Goal: Book appointment/travel/reservation

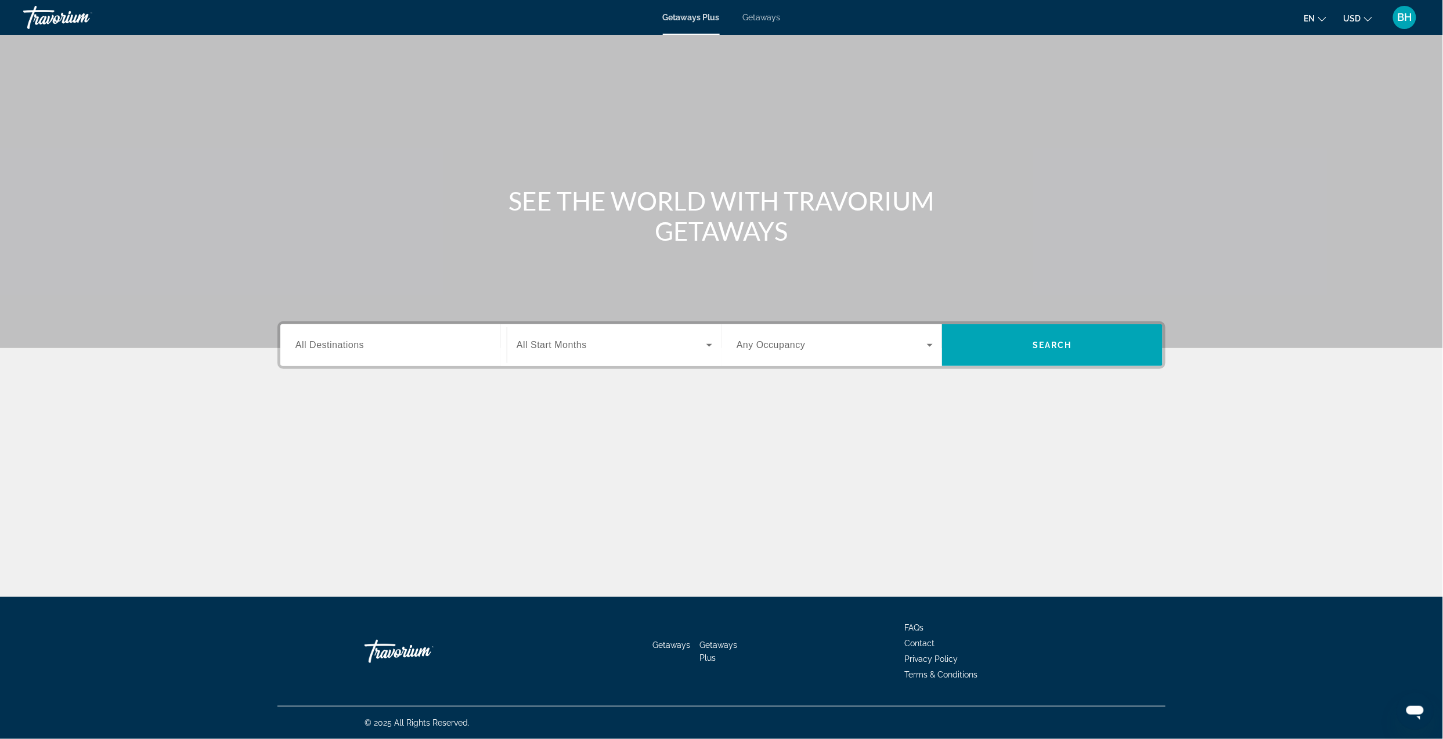
click at [441, 339] on input "Destination All Destinations" at bounding box center [393, 346] width 196 height 14
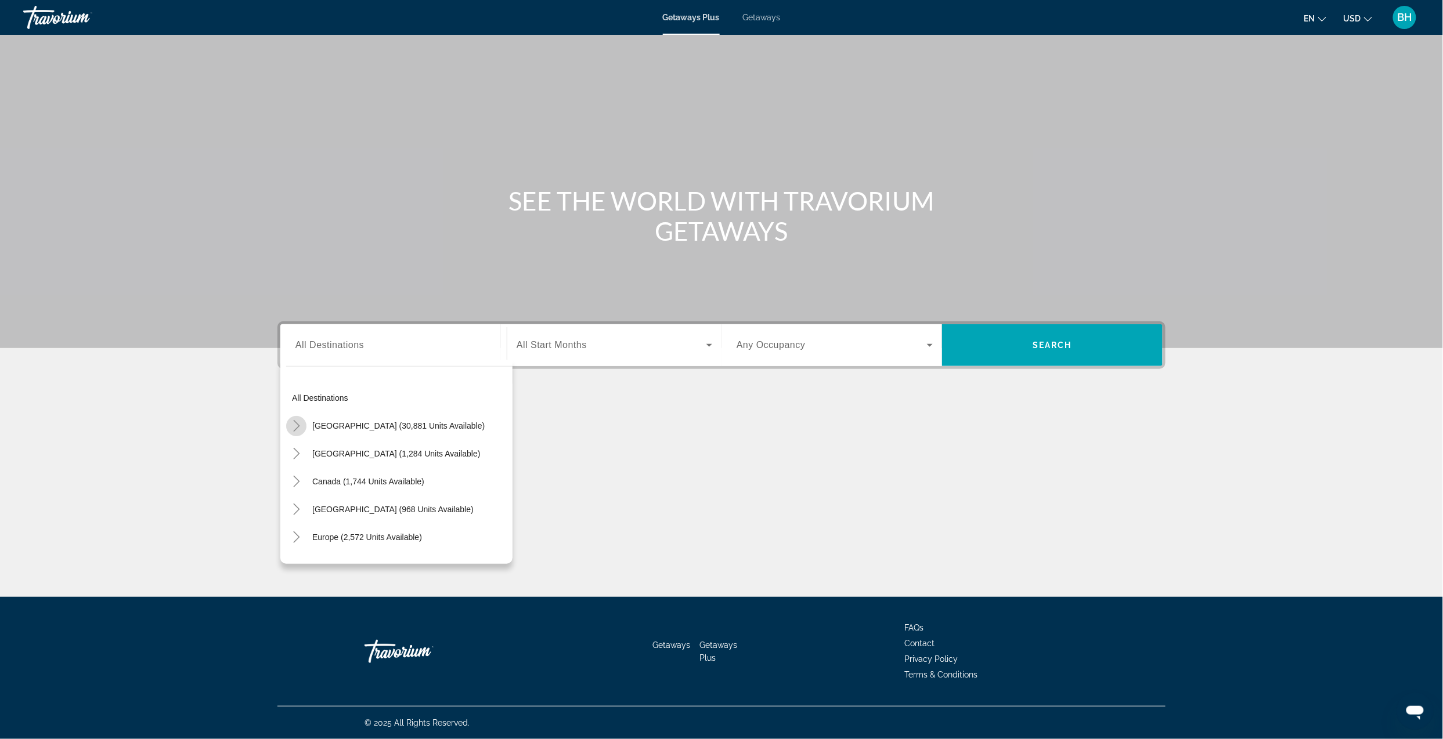
click at [293, 421] on icon "Toggle United States (30,881 units available)" at bounding box center [297, 426] width 12 height 12
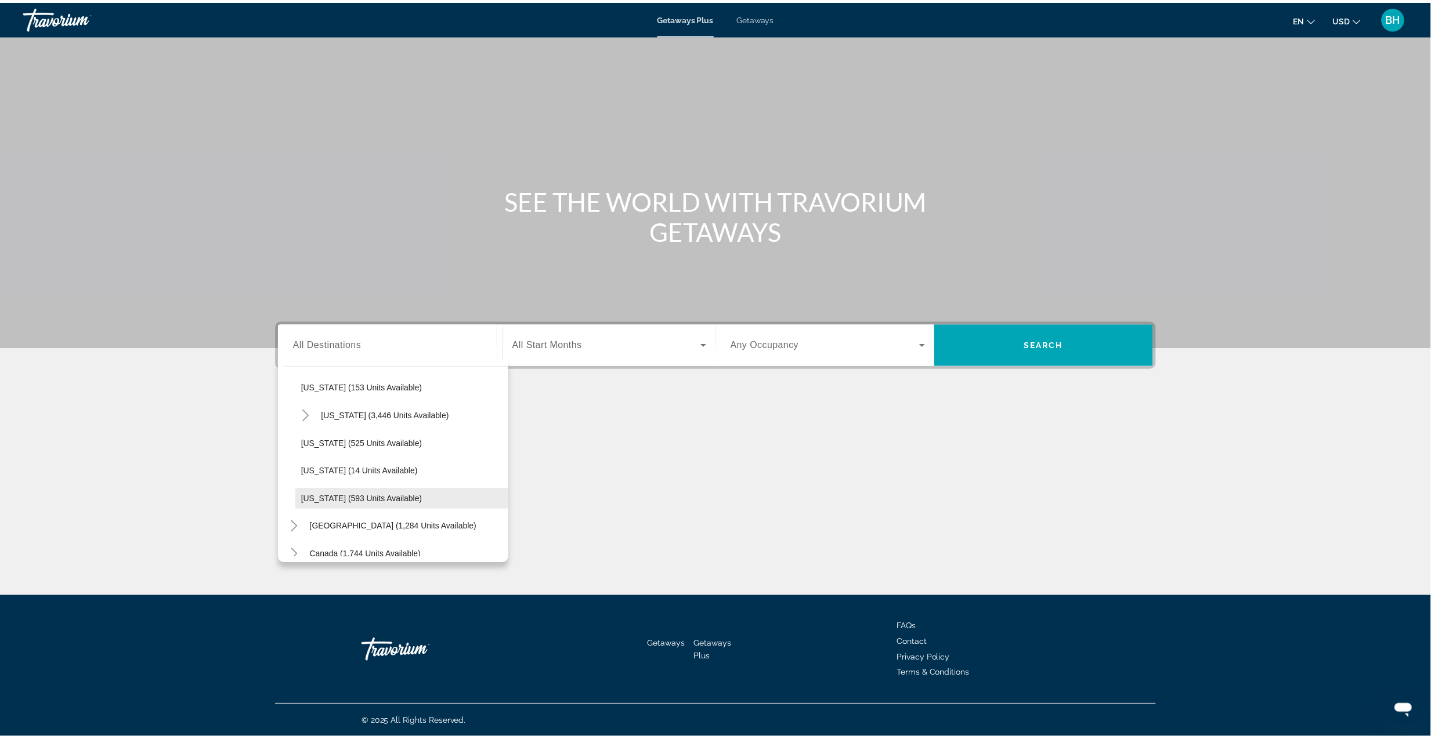
scroll to position [928, 0]
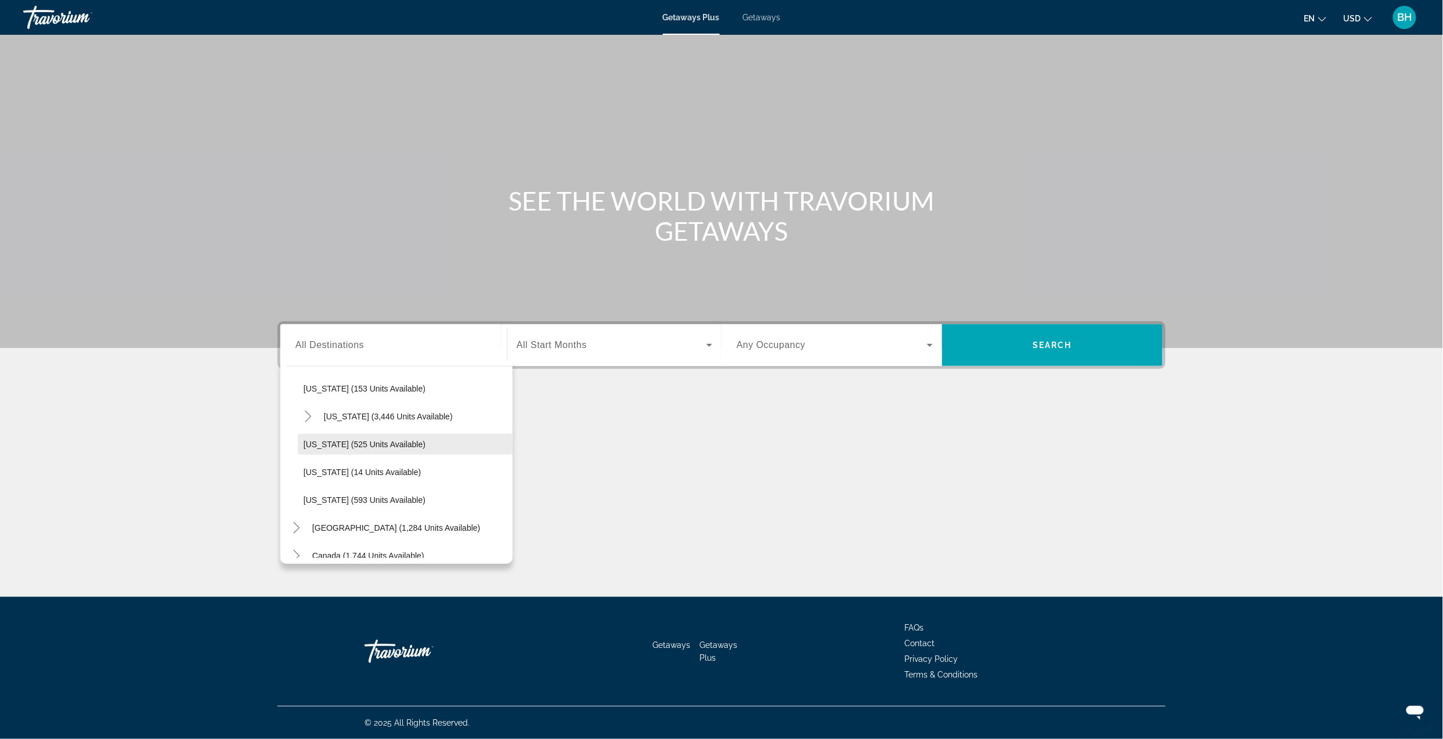
click at [314, 443] on span "[US_STATE] (525 units available)" at bounding box center [364, 444] width 122 height 9
type input "**********"
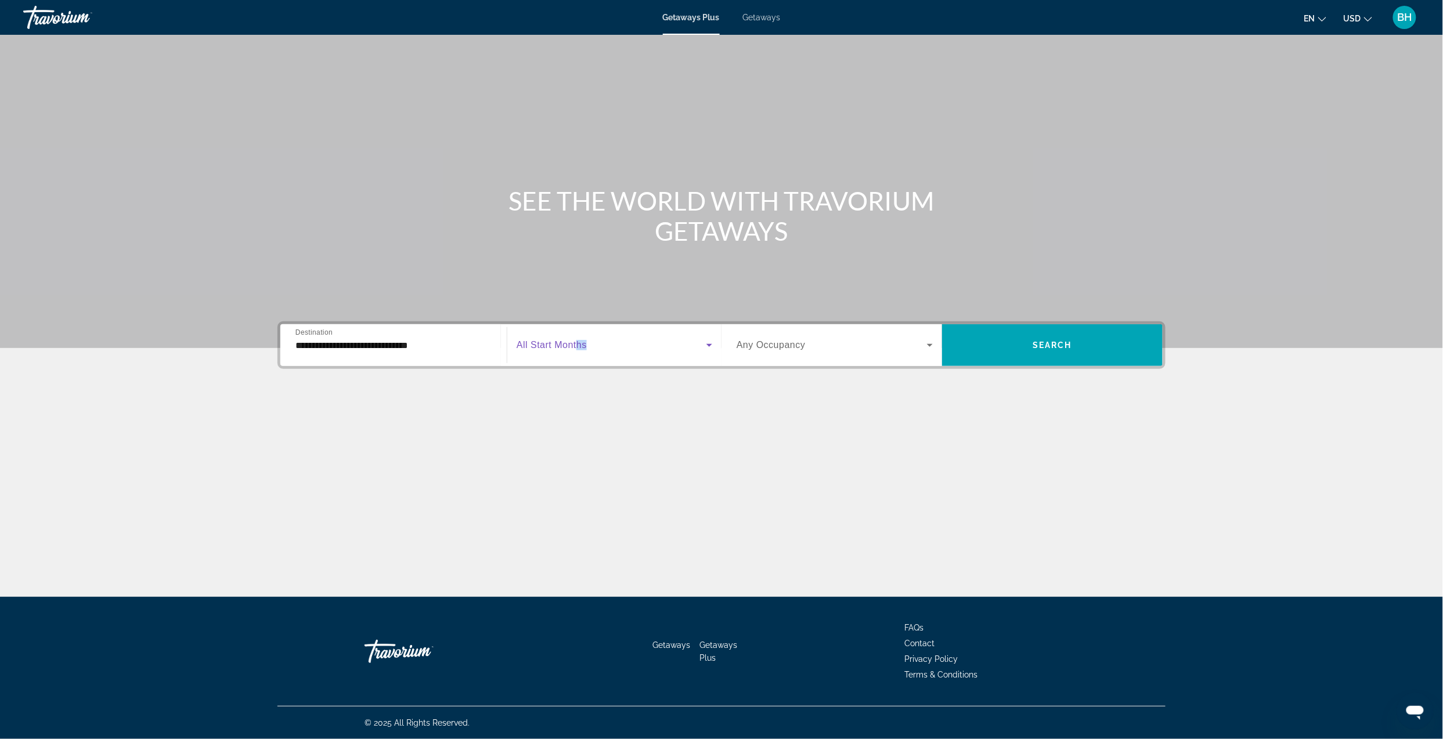
click at [577, 349] on div "Start Month All Start Months" at bounding box center [614, 345] width 196 height 32
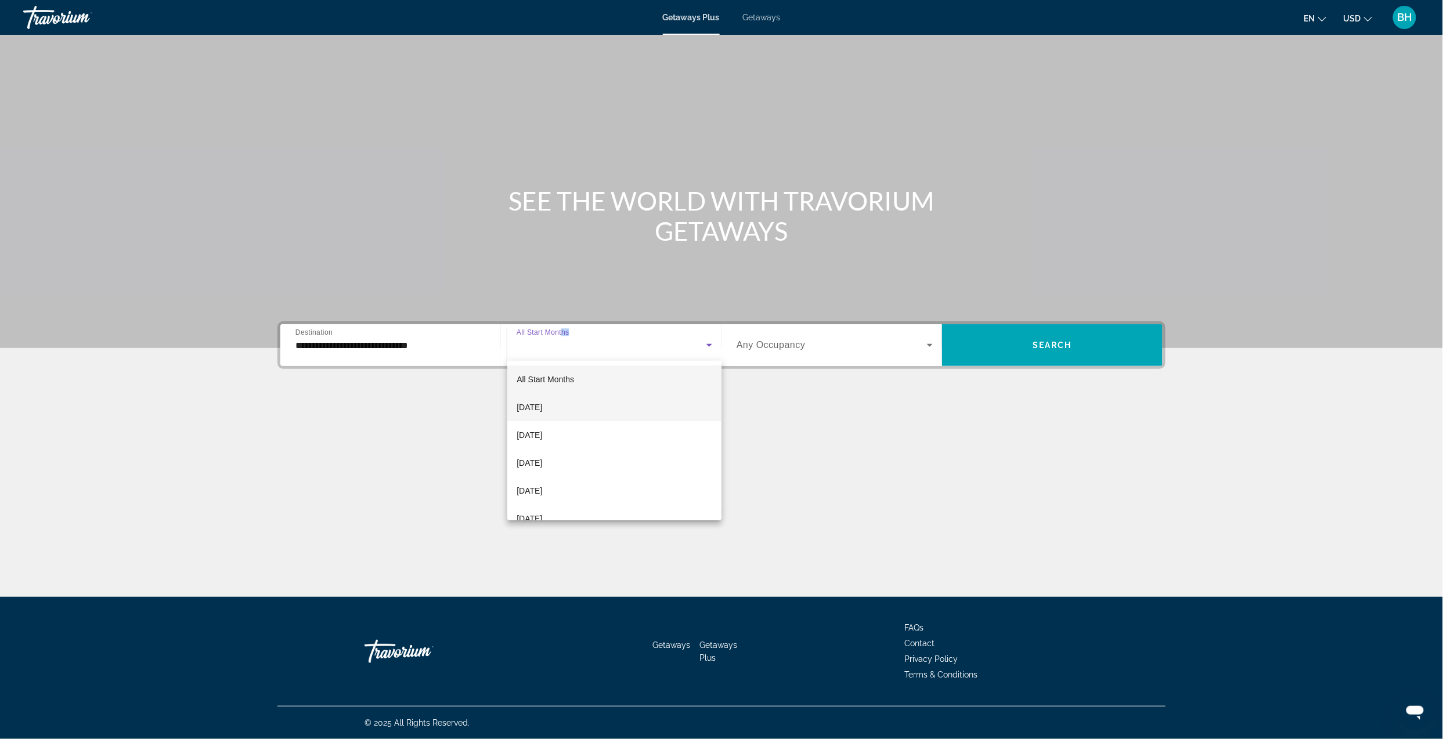
drag, startPoint x: 577, startPoint y: 349, endPoint x: 547, endPoint y: 411, distance: 69.6
click at [542, 411] on span "[DATE]" at bounding box center [529, 407] width 26 height 14
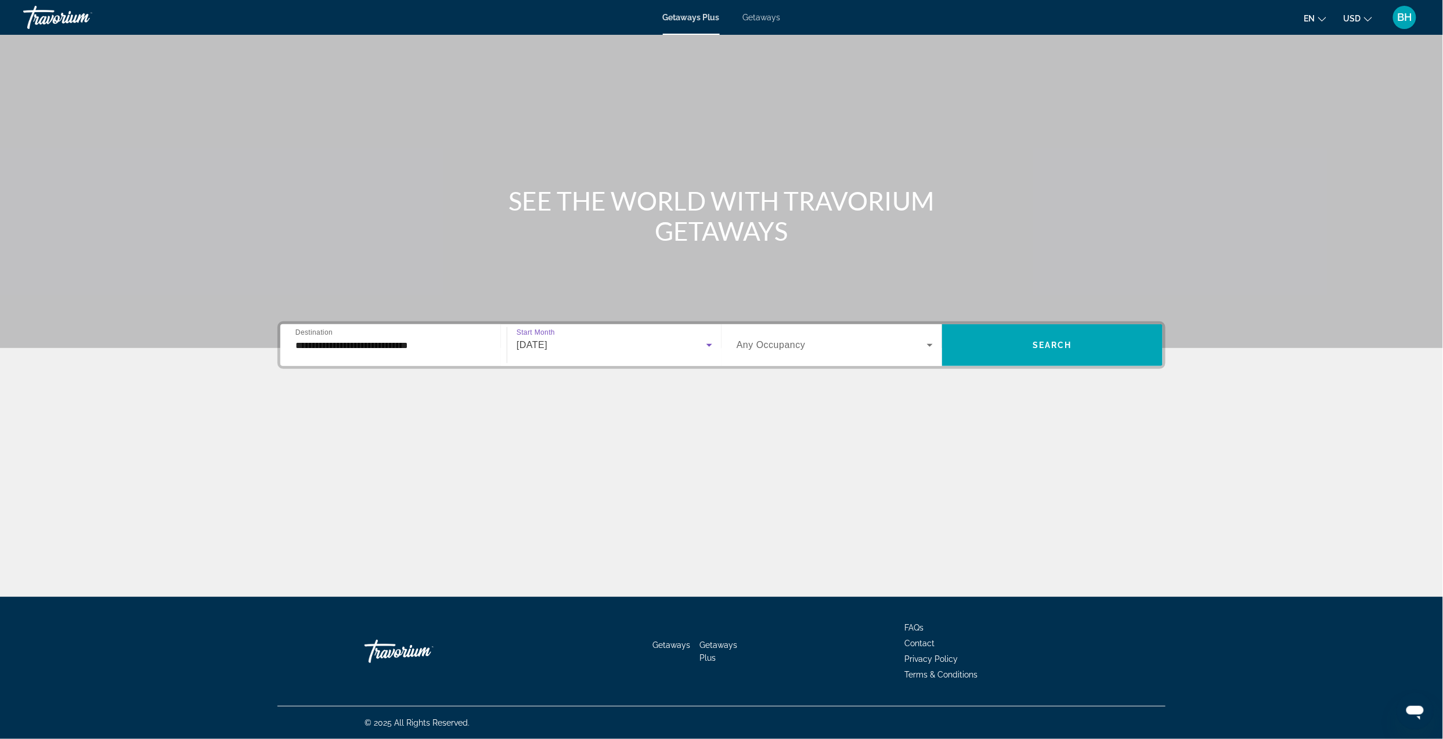
click at [764, 355] on div "Search widget" at bounding box center [834, 345] width 196 height 32
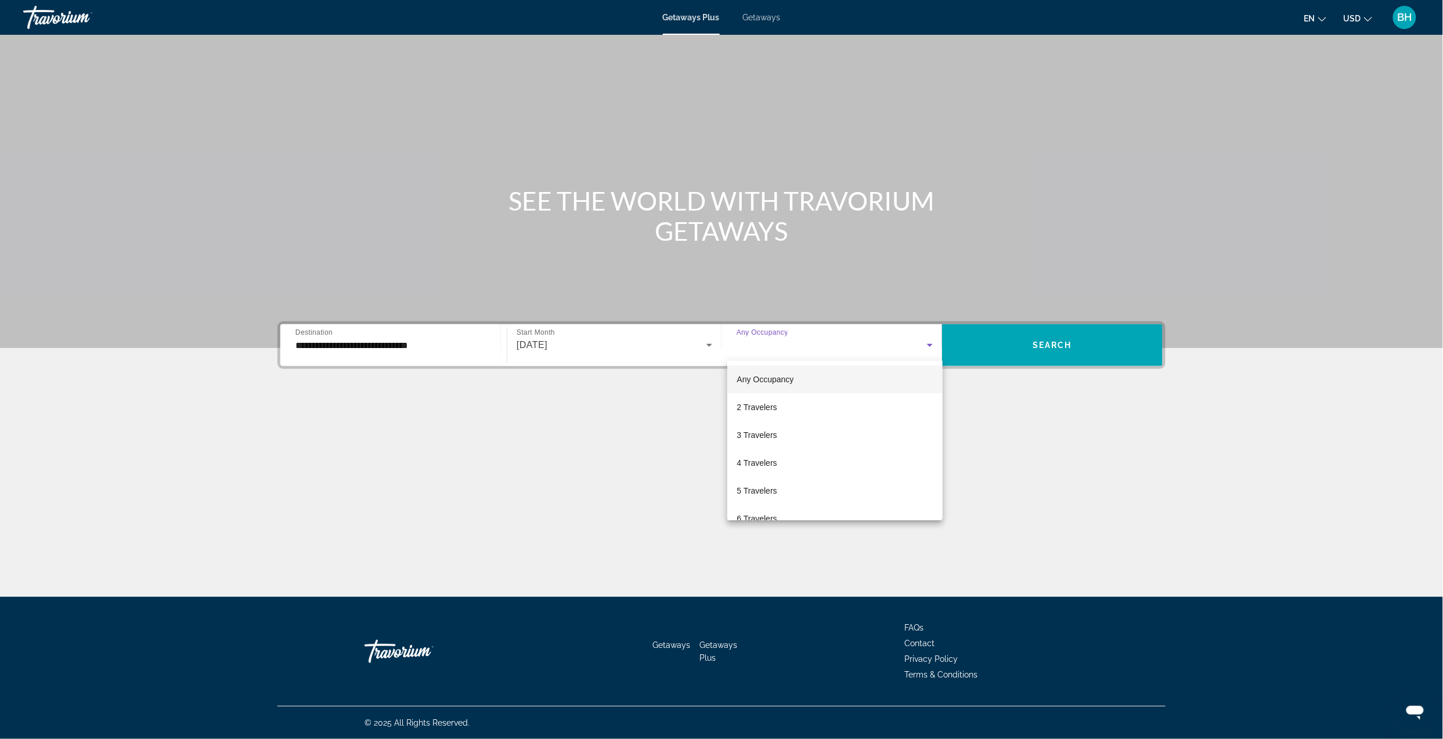
click at [818, 337] on div at bounding box center [721, 369] width 1443 height 739
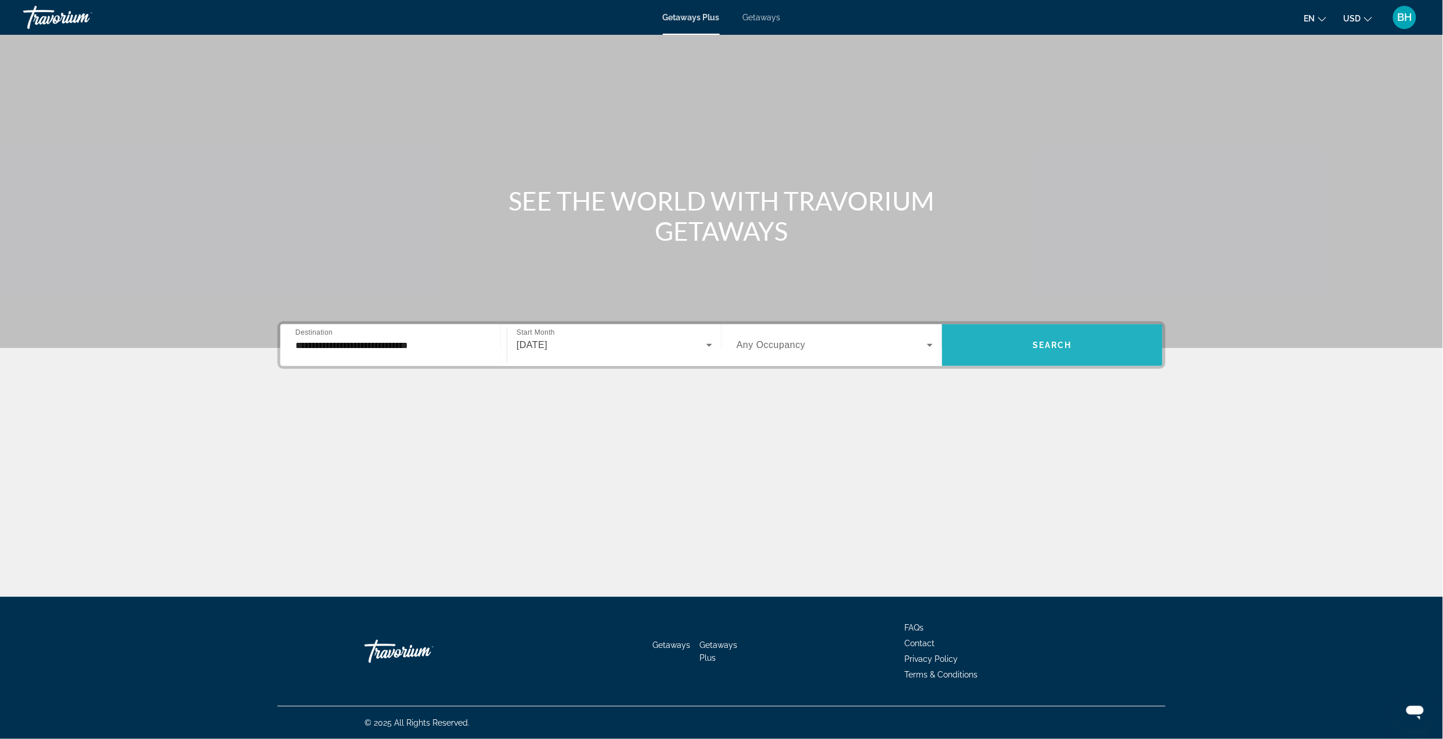
click at [1024, 341] on span "Search widget" at bounding box center [1052, 345] width 221 height 28
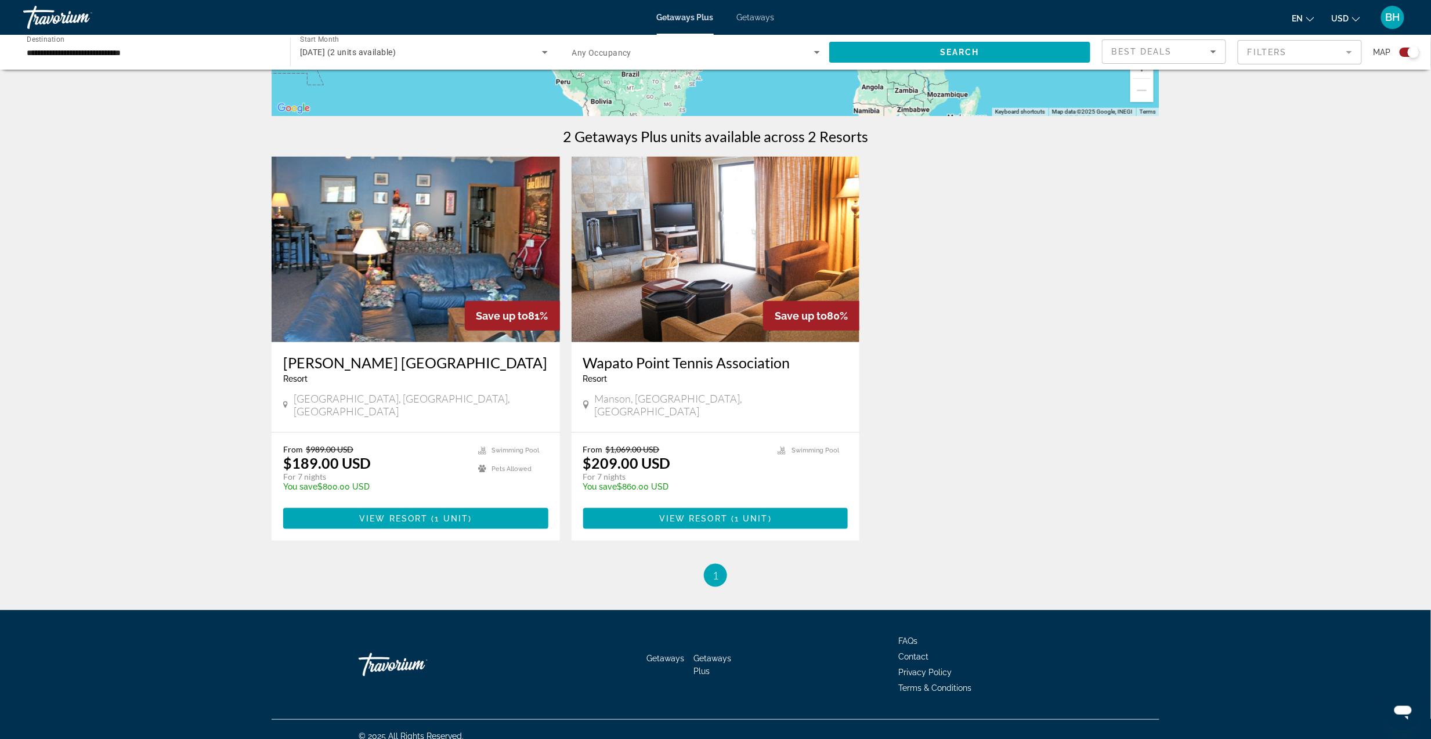
scroll to position [314, 0]
click at [440, 514] on span "1 unit" at bounding box center [452, 518] width 34 height 9
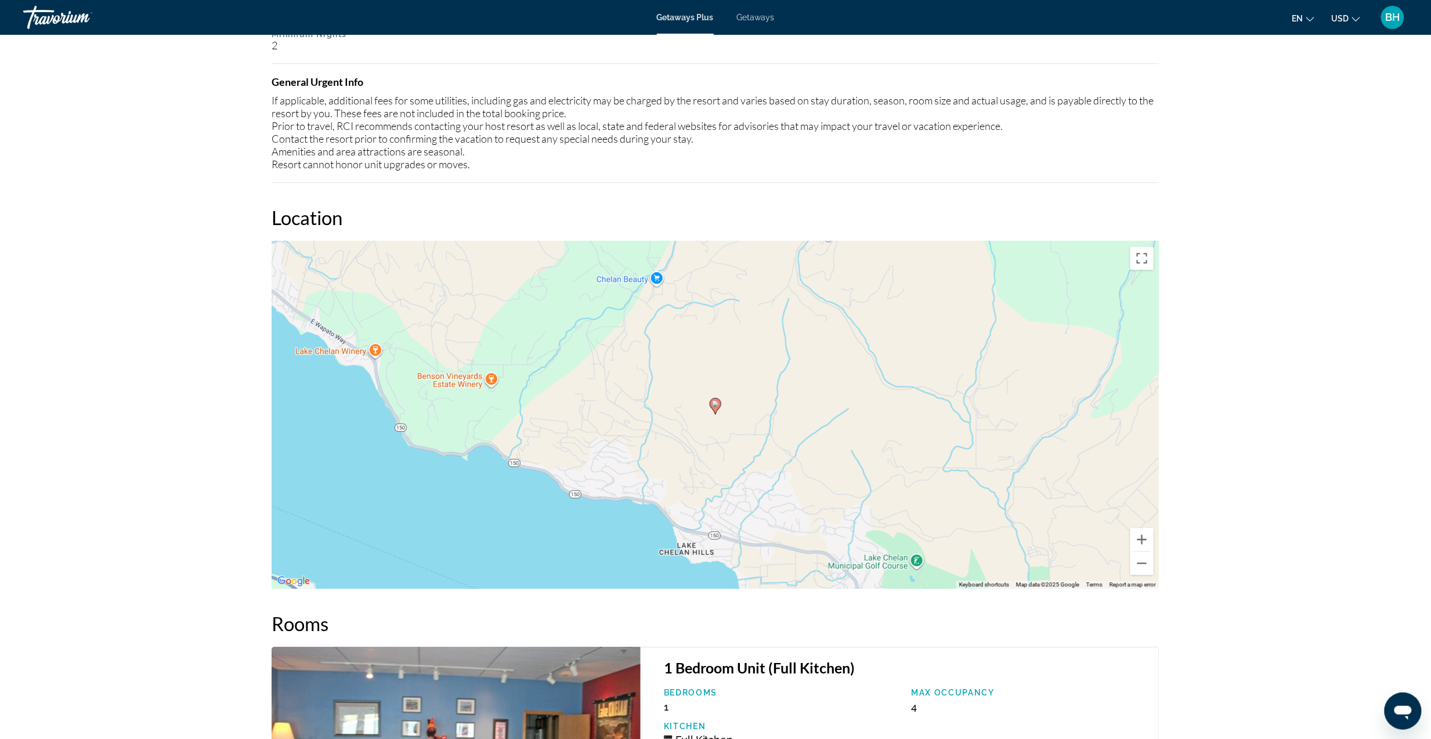
scroll to position [1006, 0]
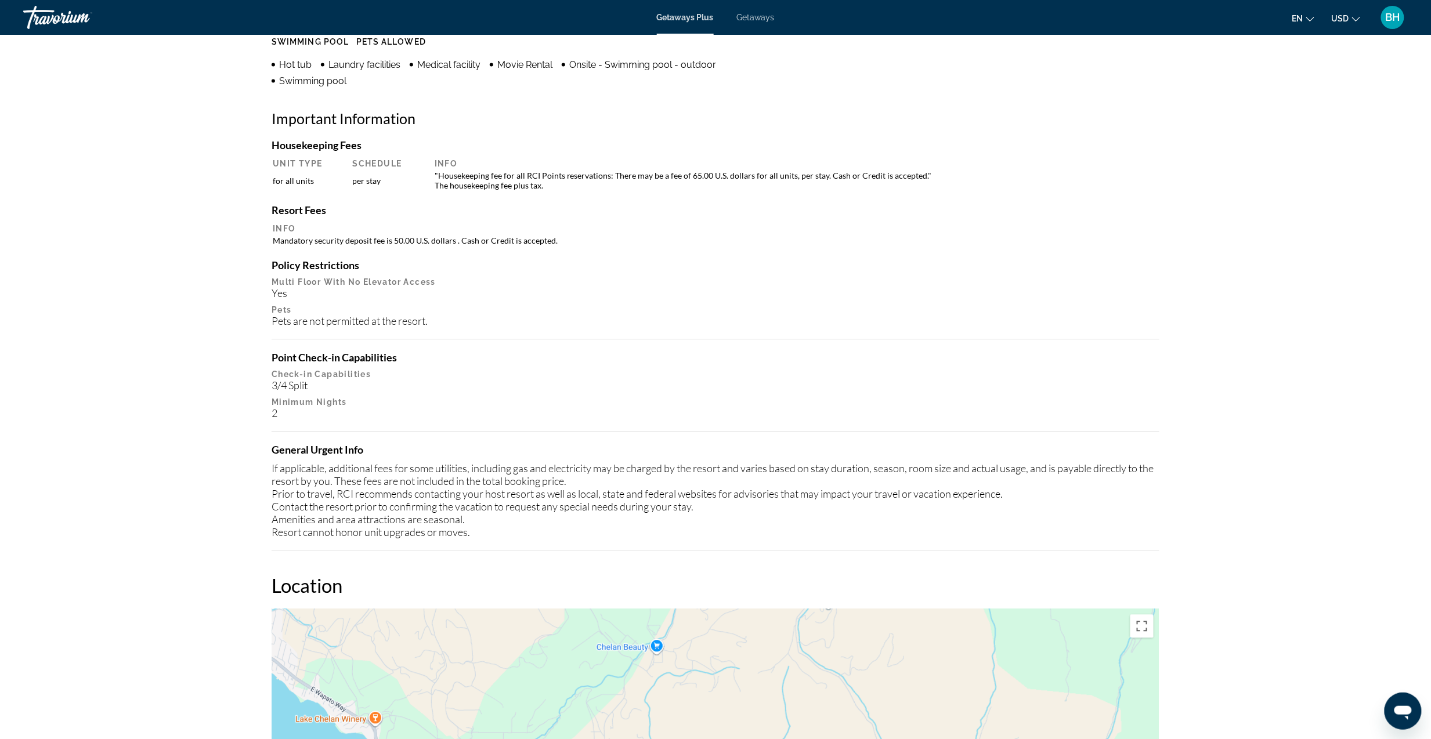
click at [751, 17] on span "Getaways" at bounding box center [756, 17] width 38 height 9
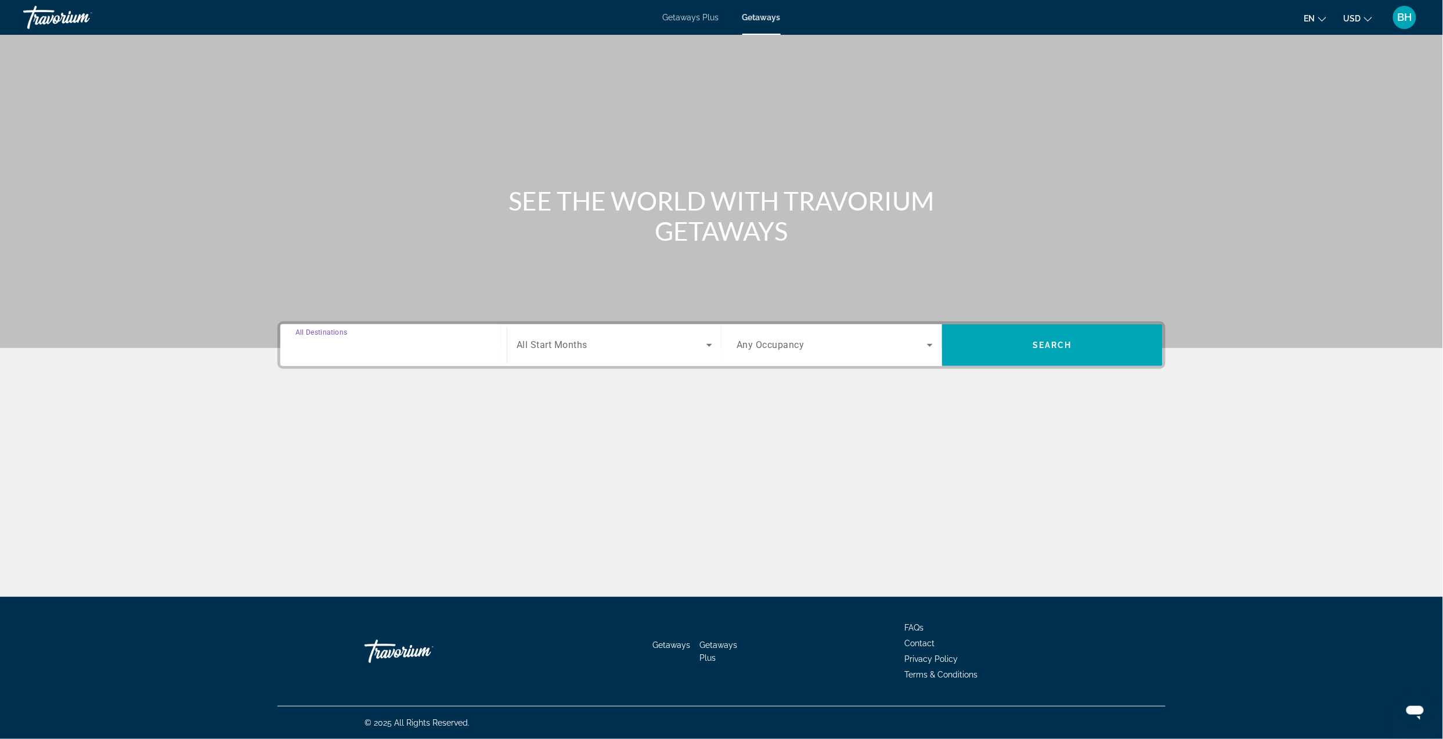
click at [412, 344] on input "Destination All Destinations" at bounding box center [393, 346] width 196 height 14
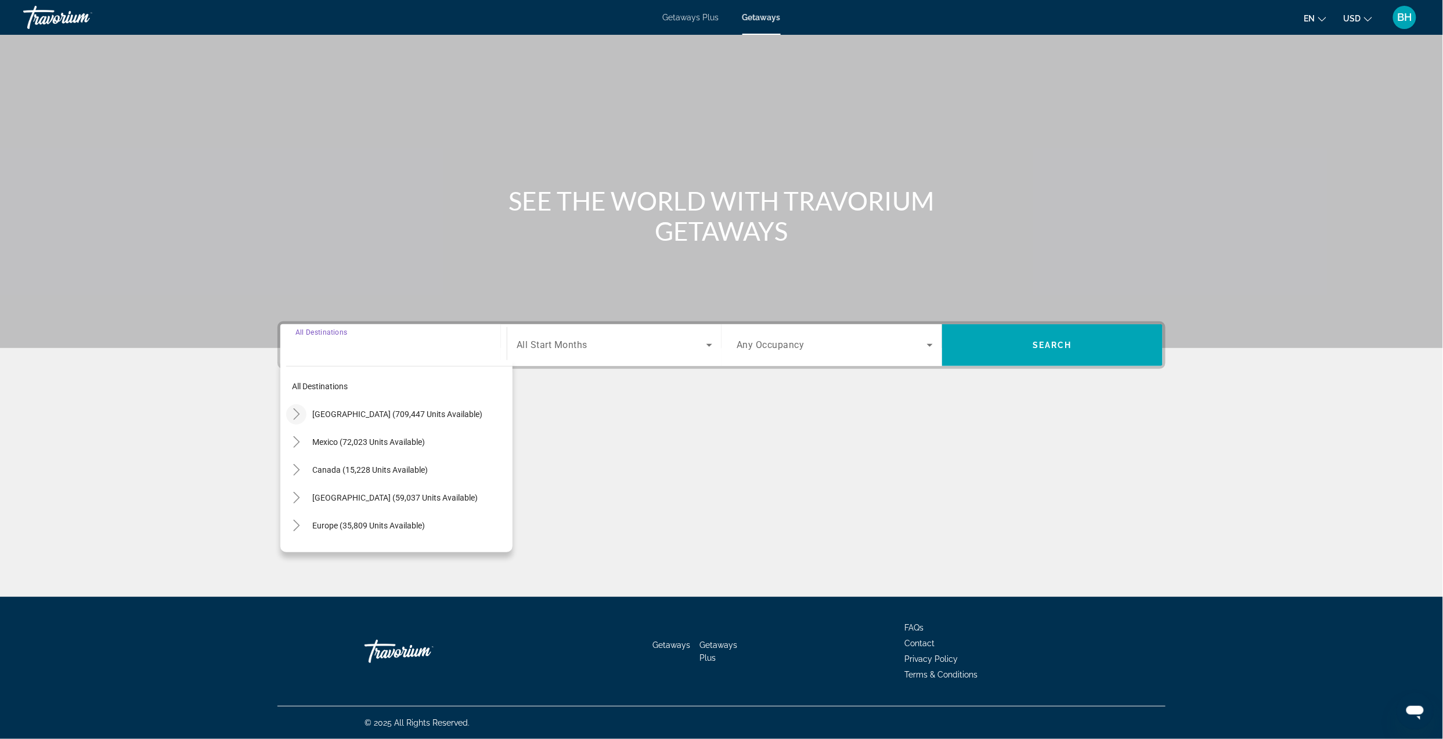
click at [294, 421] on mat-icon "Toggle United States (709,447 units available)" at bounding box center [296, 414] width 20 height 20
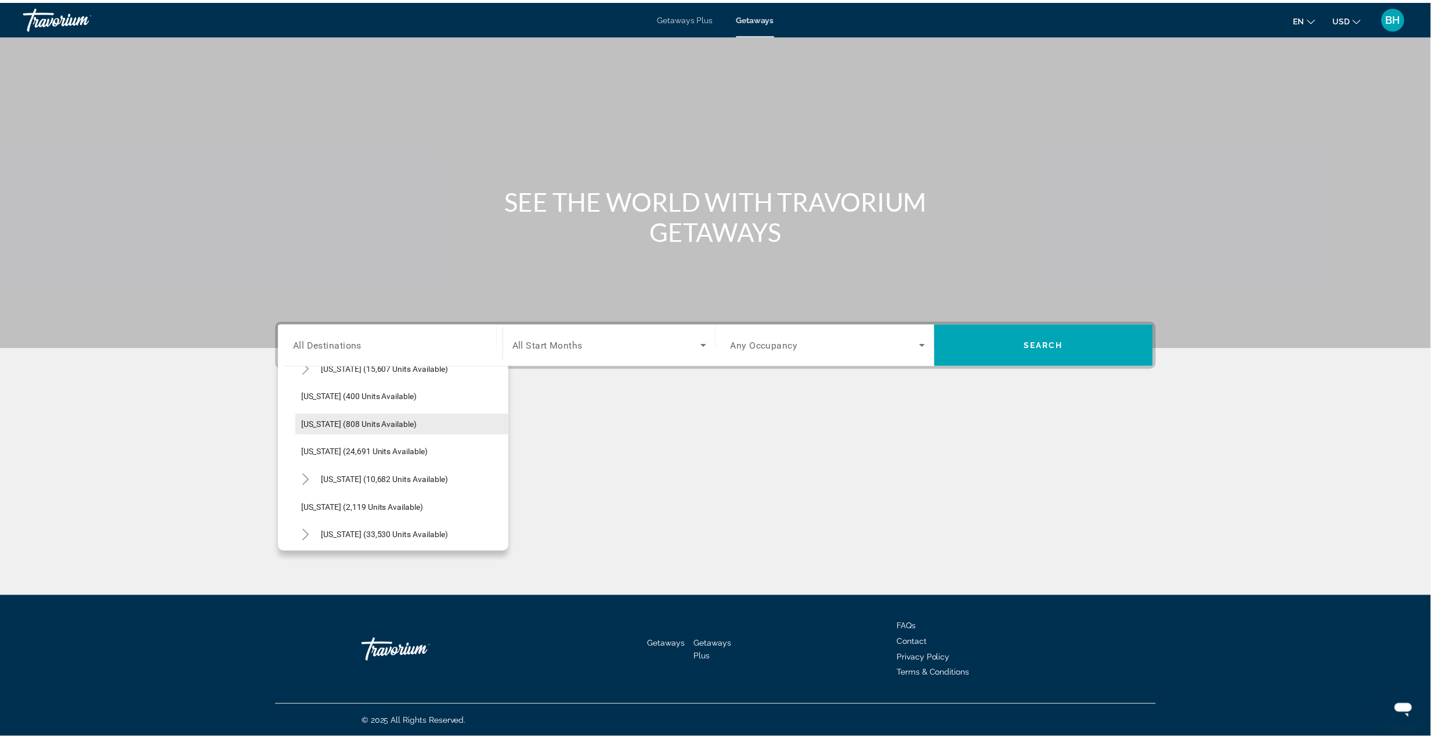
scroll to position [885, 0]
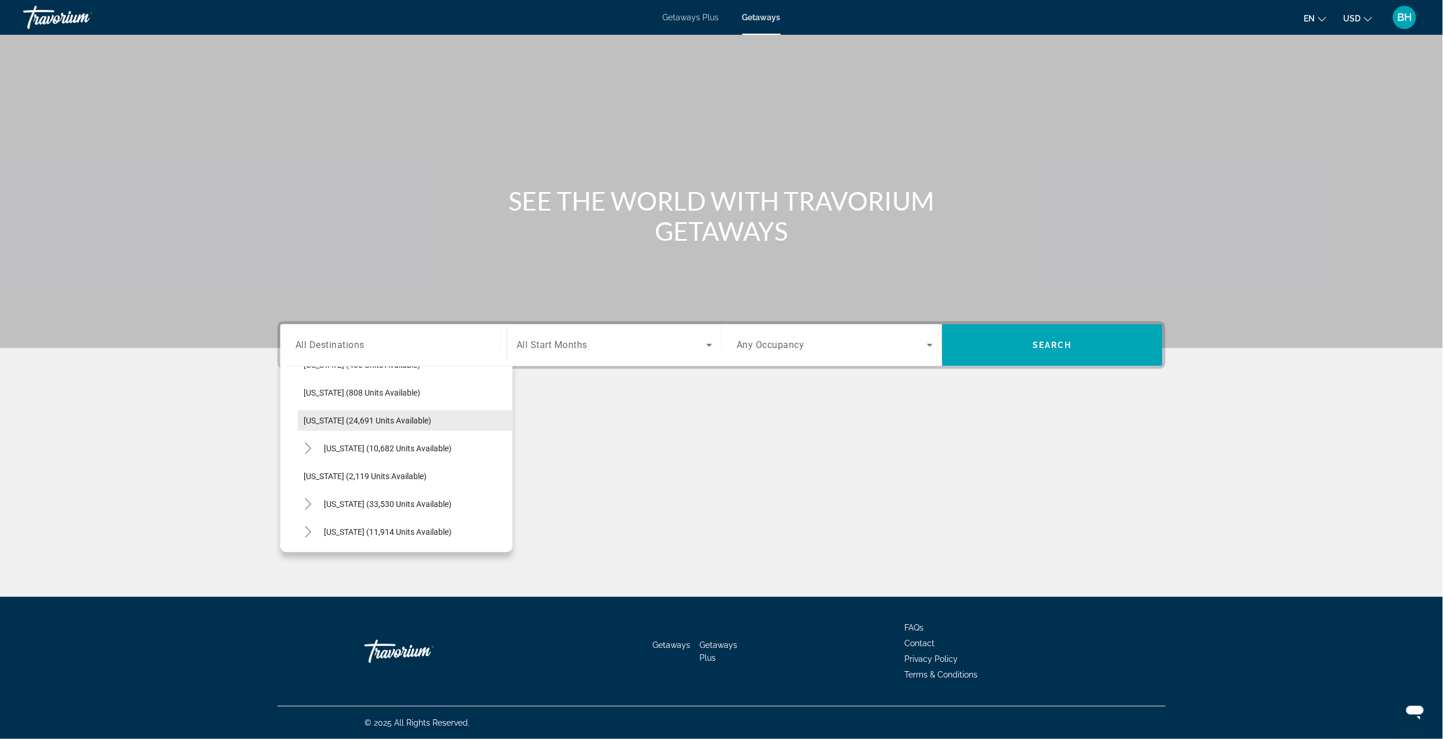
click at [367, 421] on span "[US_STATE] (24,691 units available)" at bounding box center [367, 420] width 128 height 9
type input "**********"
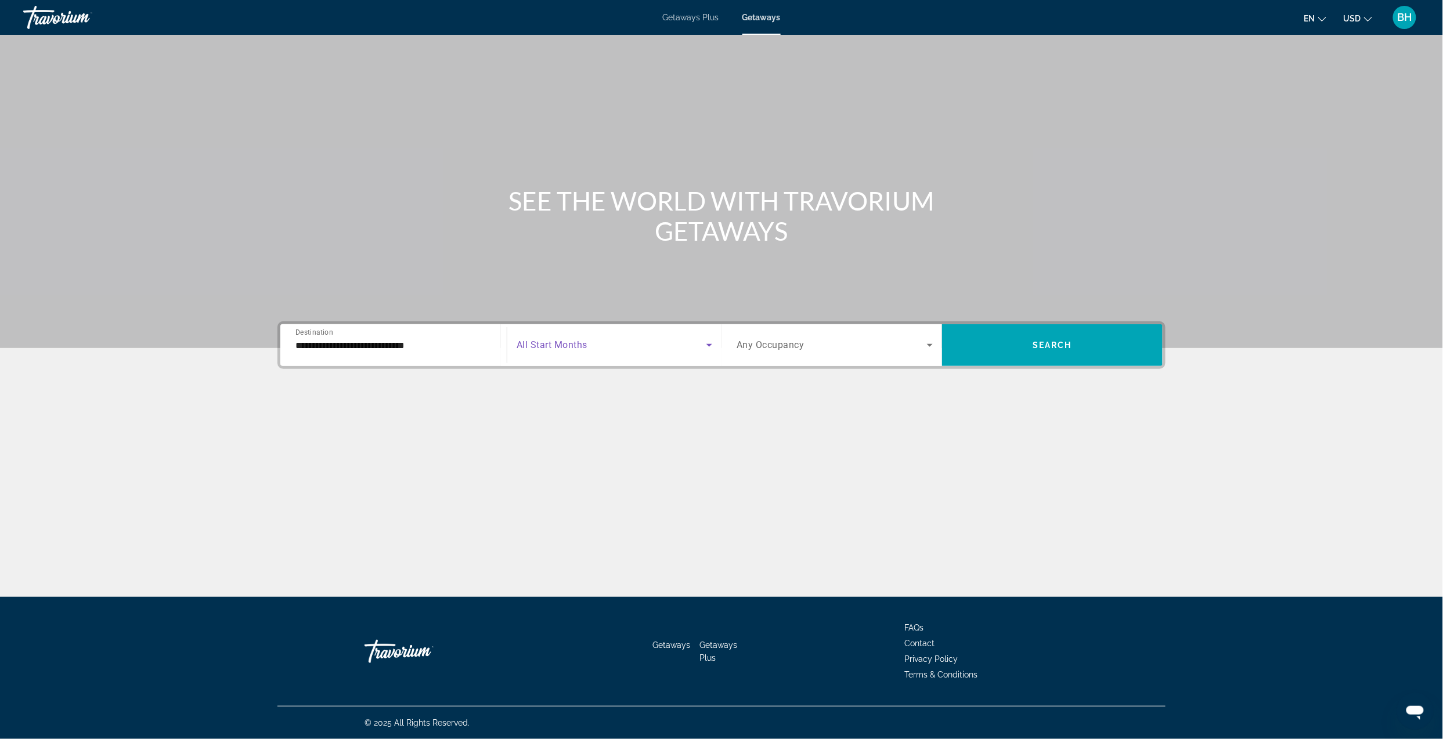
click at [616, 339] on span "Search widget" at bounding box center [611, 345] width 190 height 14
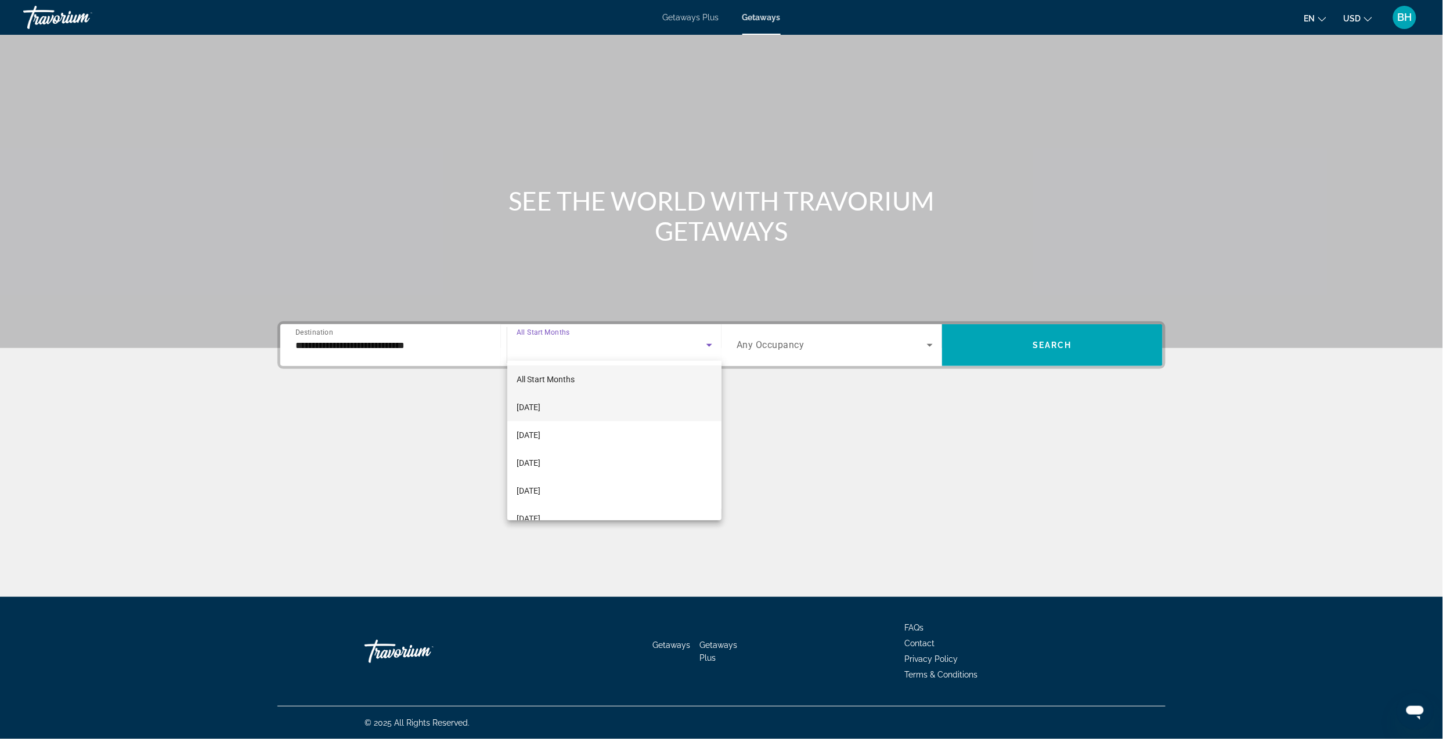
click at [540, 409] on span "[DATE]" at bounding box center [528, 407] width 24 height 14
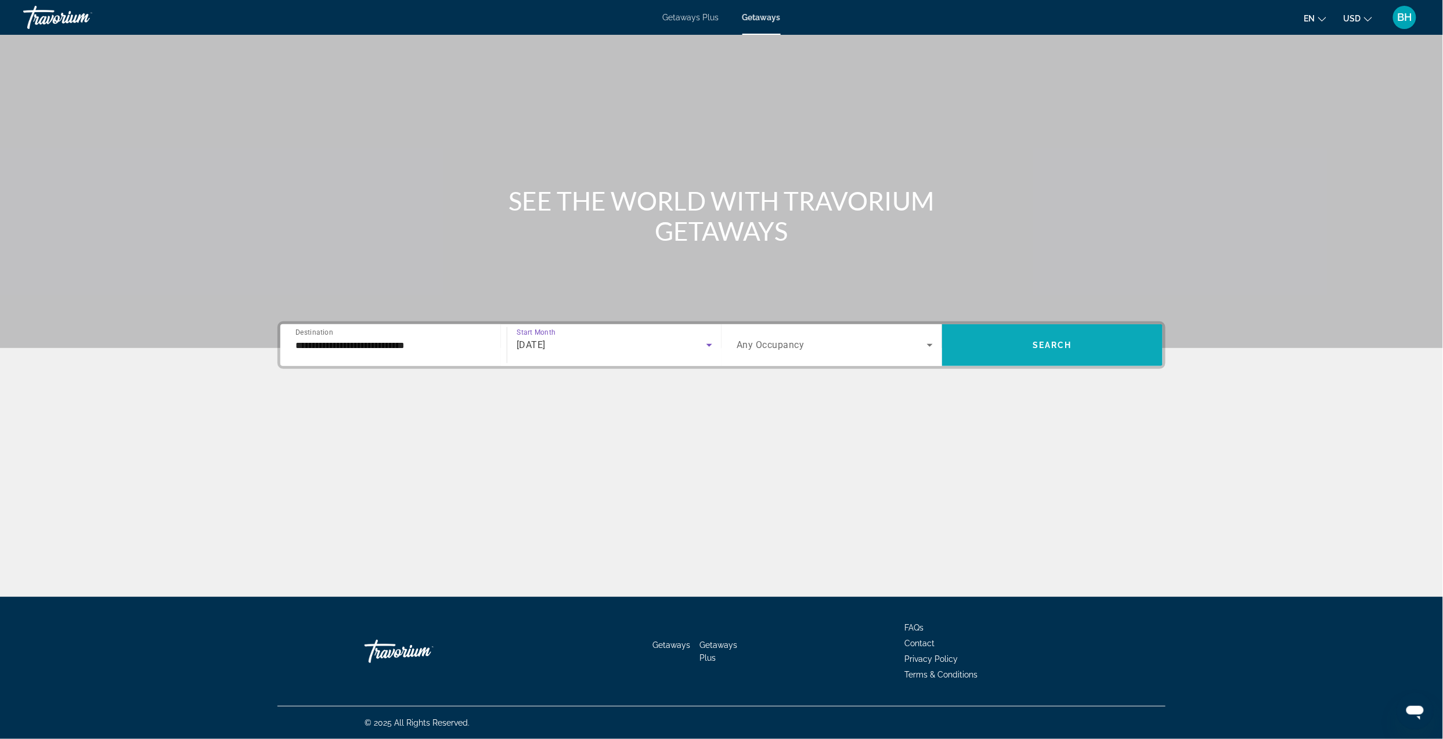
click at [1005, 356] on span "Search widget" at bounding box center [1052, 345] width 221 height 28
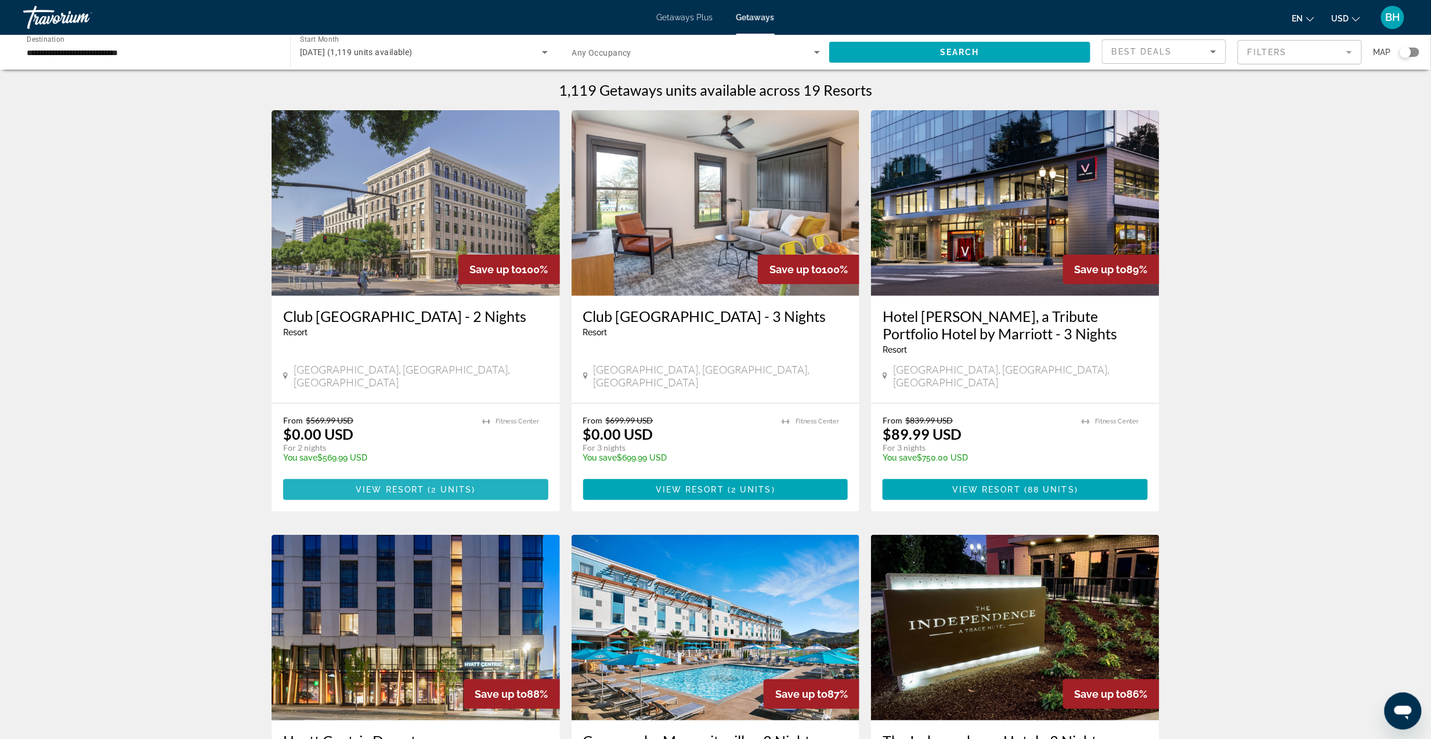
click at [462, 485] on span "2 units" at bounding box center [452, 489] width 41 height 9
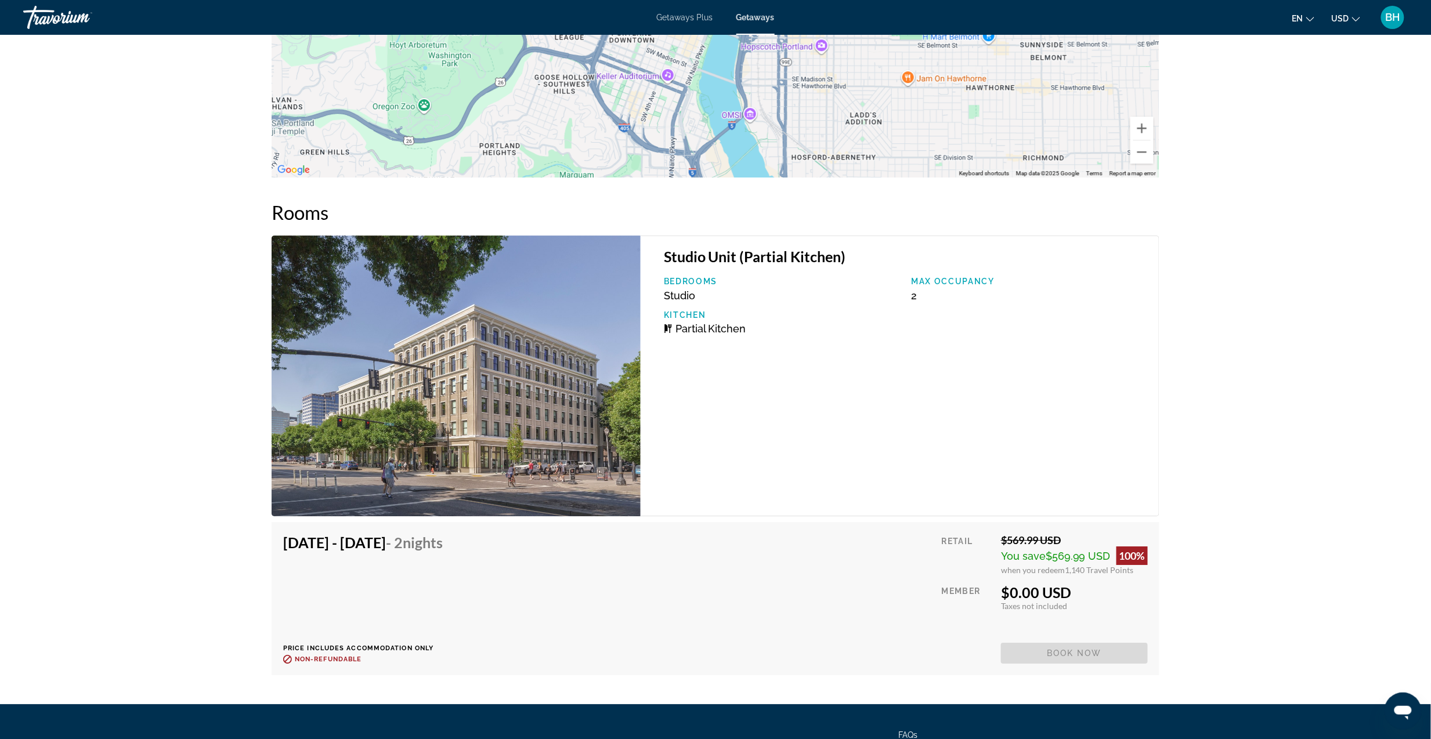
scroll to position [1702, 0]
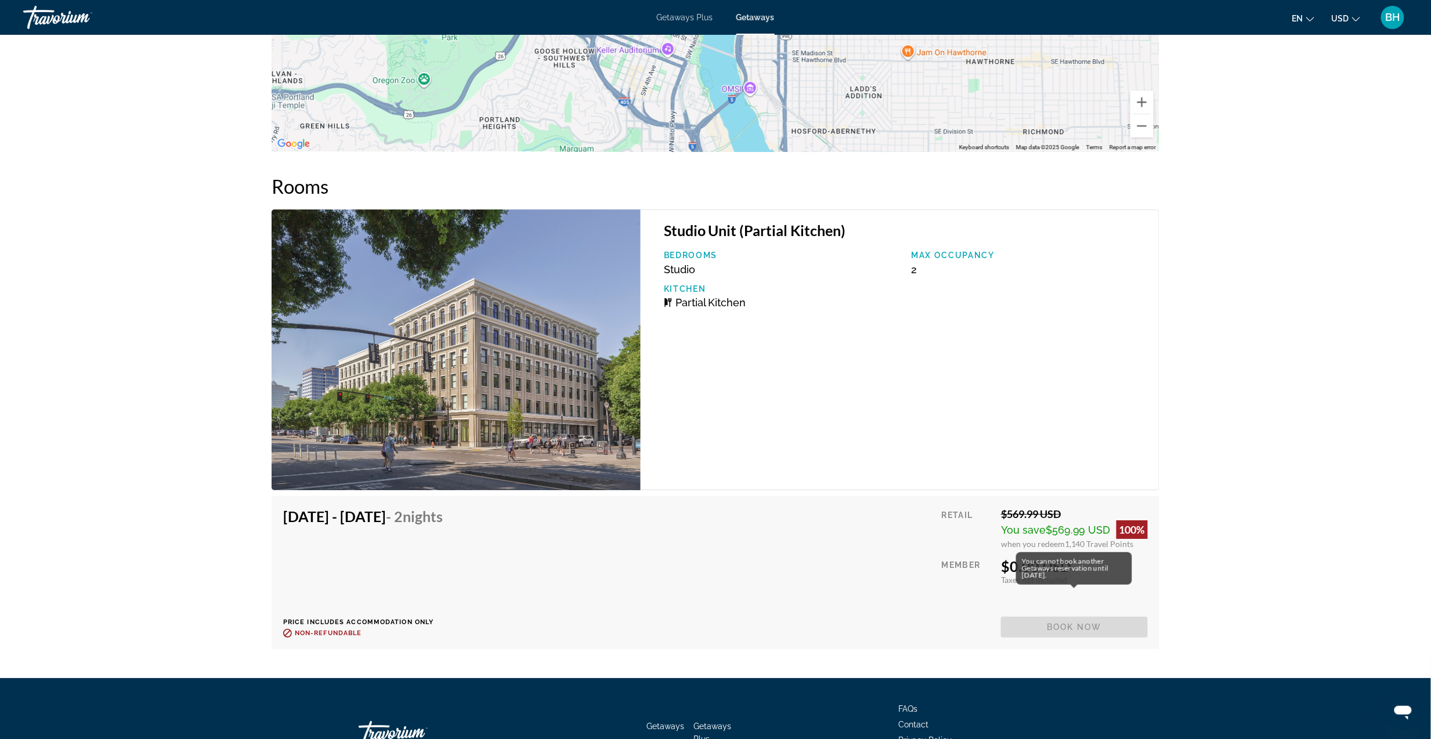
click at [1054, 617] on span "Book now" at bounding box center [1074, 627] width 147 height 21
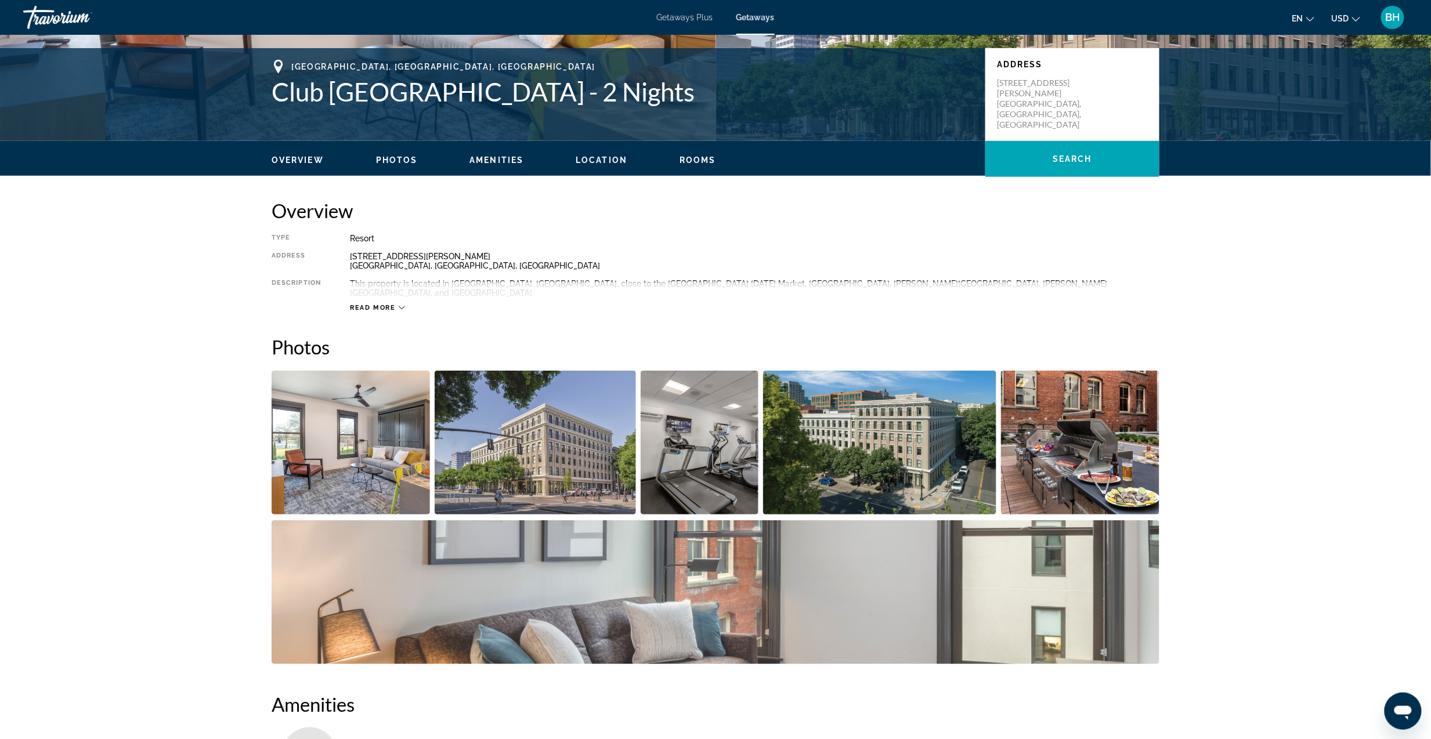
scroll to position [0, 0]
